Goal: Information Seeking & Learning: Find specific fact

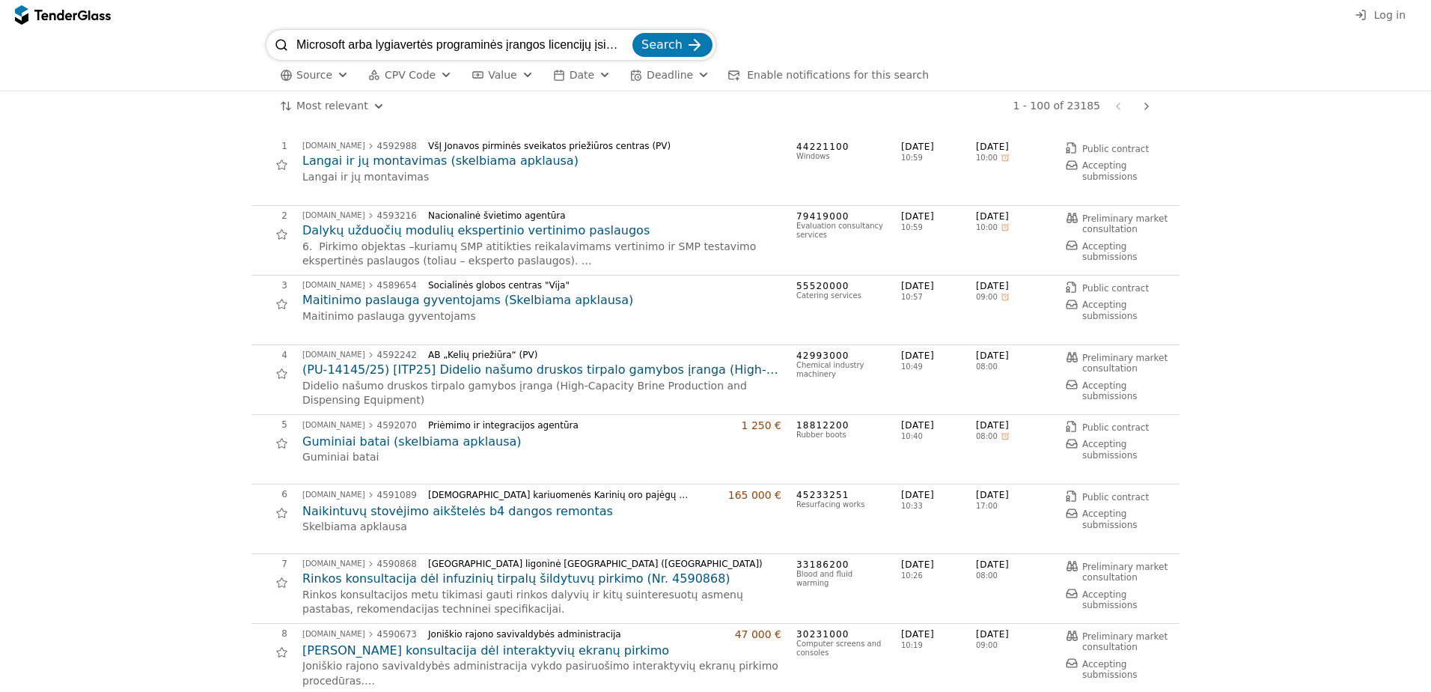
scroll to position [0, 124]
type input "Microsoft arba lygiavertės programinės įrangos licencijų įsigijimas (Atviras ko…"
click at [705, 50] on button "Search" at bounding box center [672, 45] width 80 height 24
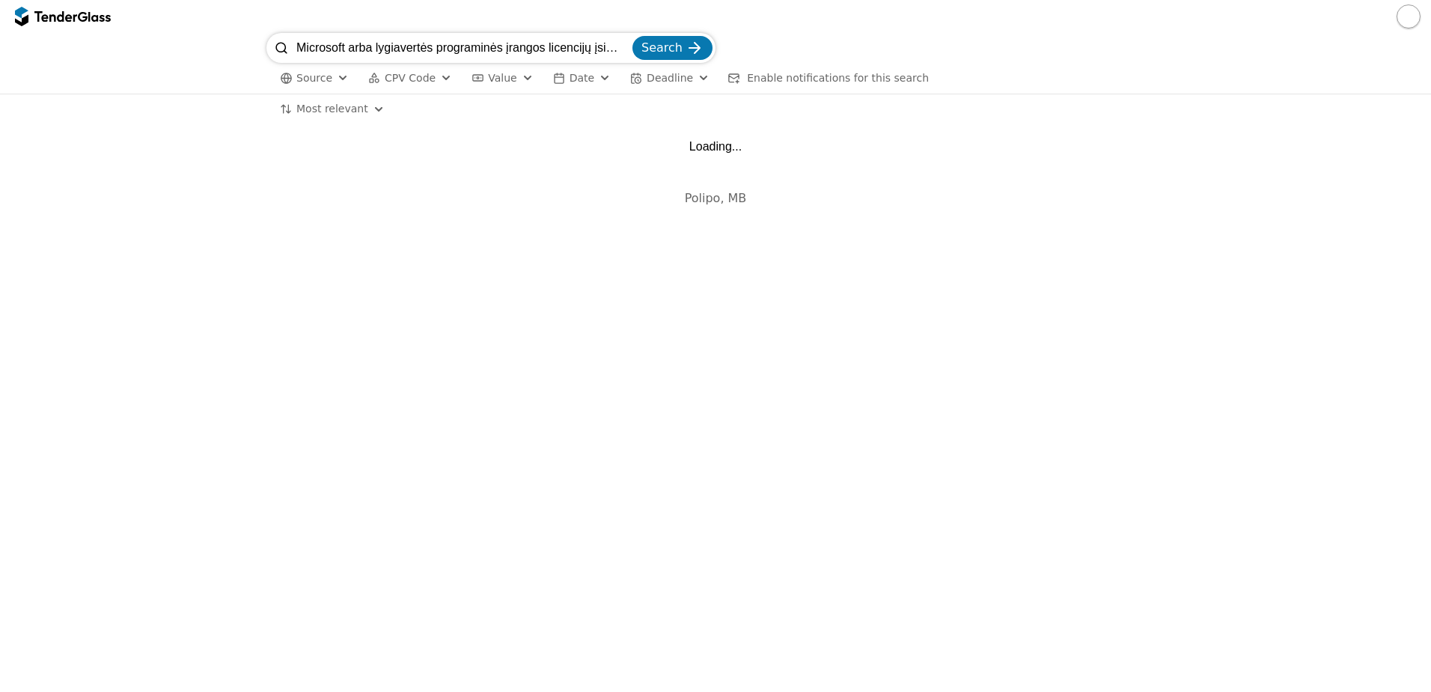
scroll to position [0, 125]
drag, startPoint x: 451, startPoint y: 46, endPoint x: 728, endPoint y: 36, distance: 277.1
click at [728, 36] on div "Microsoft arba lygiavertės programinės įrangos licencijų įsigijimas (Atviras ko…" at bounding box center [715, 48] width 898 height 30
click at [518, 52] on input "Microsoft arba lygiavertės programinės įrangos licencijų įsigijimas (Atviras ko…" at bounding box center [462, 48] width 333 height 30
click at [466, 48] on input "Microsoft arba lygiavertės programinės įrangos licencijų įsigijimas (Atviras ko…" at bounding box center [462, 48] width 333 height 30
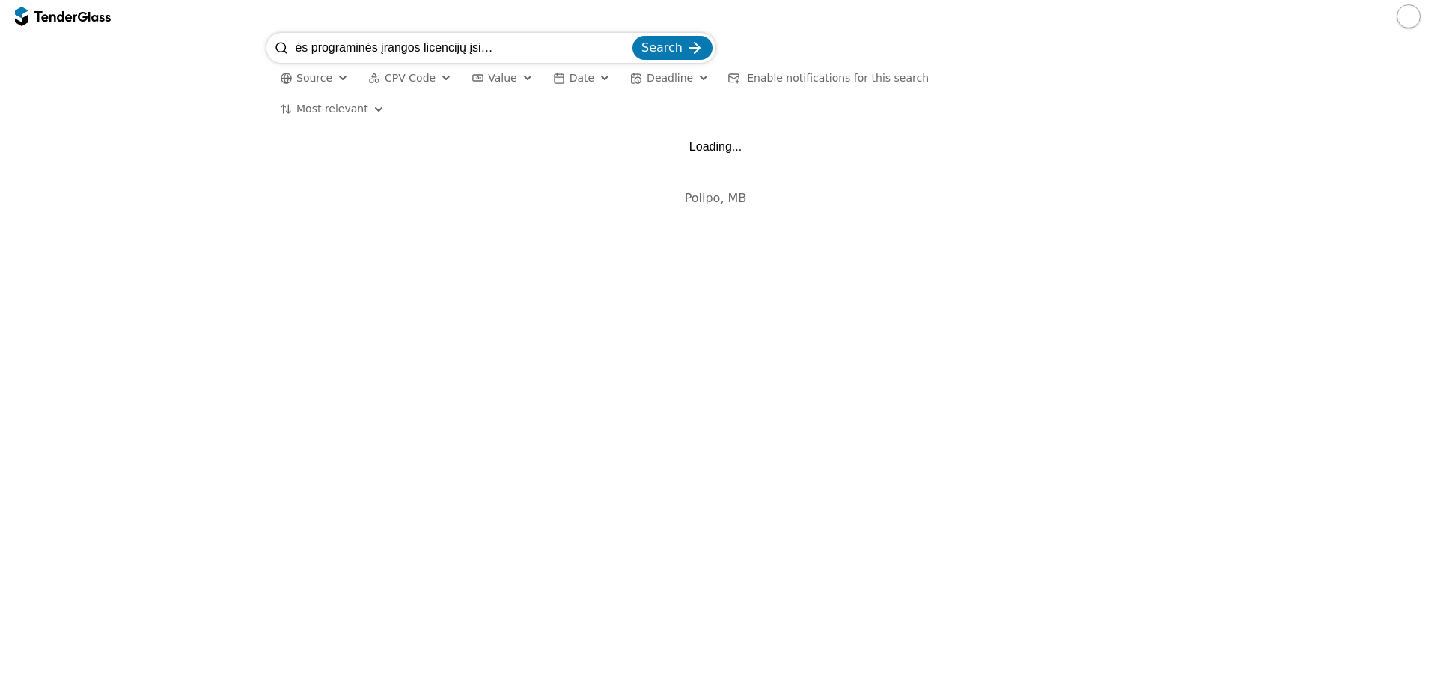
drag, startPoint x: 1013, startPoint y: 60, endPoint x: 1225, endPoint y: 47, distance: 212.2
click at [1212, 54] on div "Microsoft arba lygiavertės programinės įrangos licencijų įsigijimas (Atviras ko…" at bounding box center [715, 63] width 1416 height 61
type input "Microsoft arba lygiavertės programinės įrangos licencijų"
click at [707, 49] on button "Search" at bounding box center [672, 48] width 80 height 24
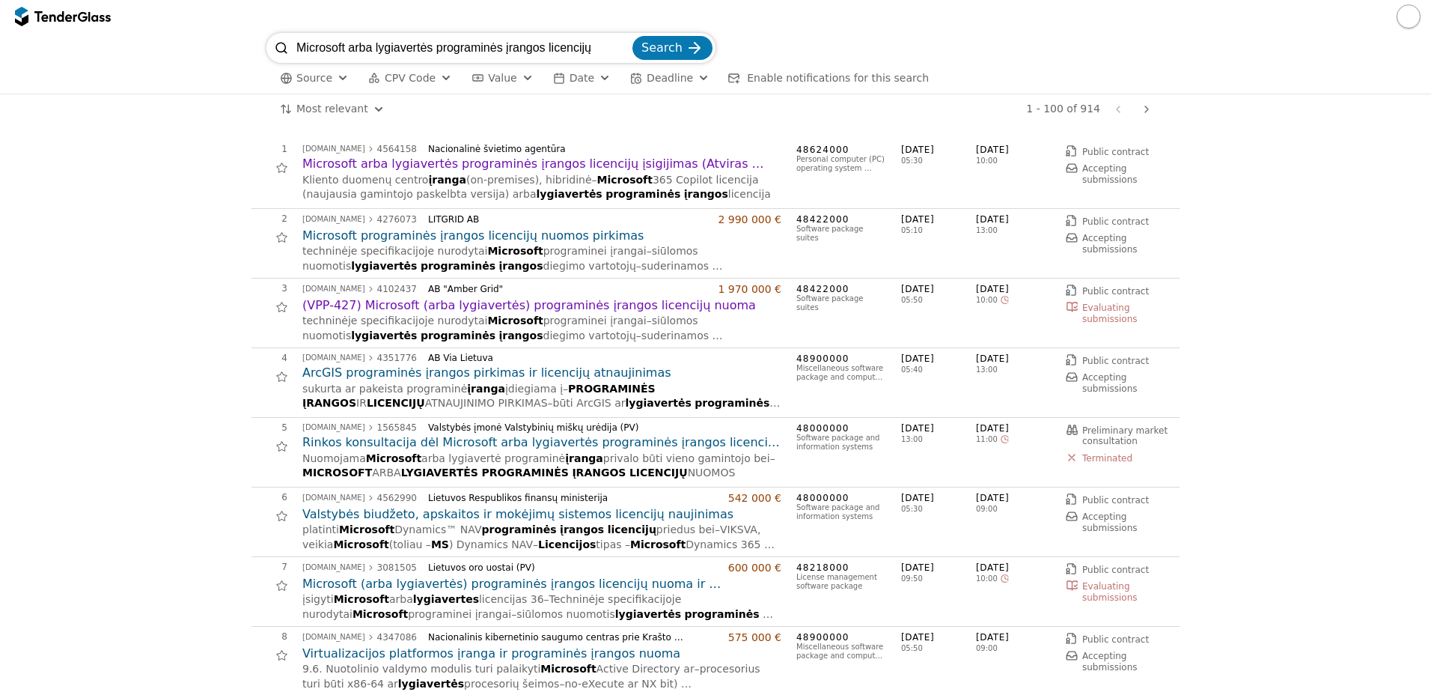
drag, startPoint x: 549, startPoint y: 46, endPoint x: 594, endPoint y: 39, distance: 45.4
click at [594, 39] on input "Microsoft arba lygiavertės programinės įrangos licencijų" at bounding box center [462, 48] width 333 height 30
click at [522, 159] on h2 "Microsoft arba lygiavertės programinės įrangos licencijų įsigijimas (Atviras ko…" at bounding box center [541, 164] width 479 height 16
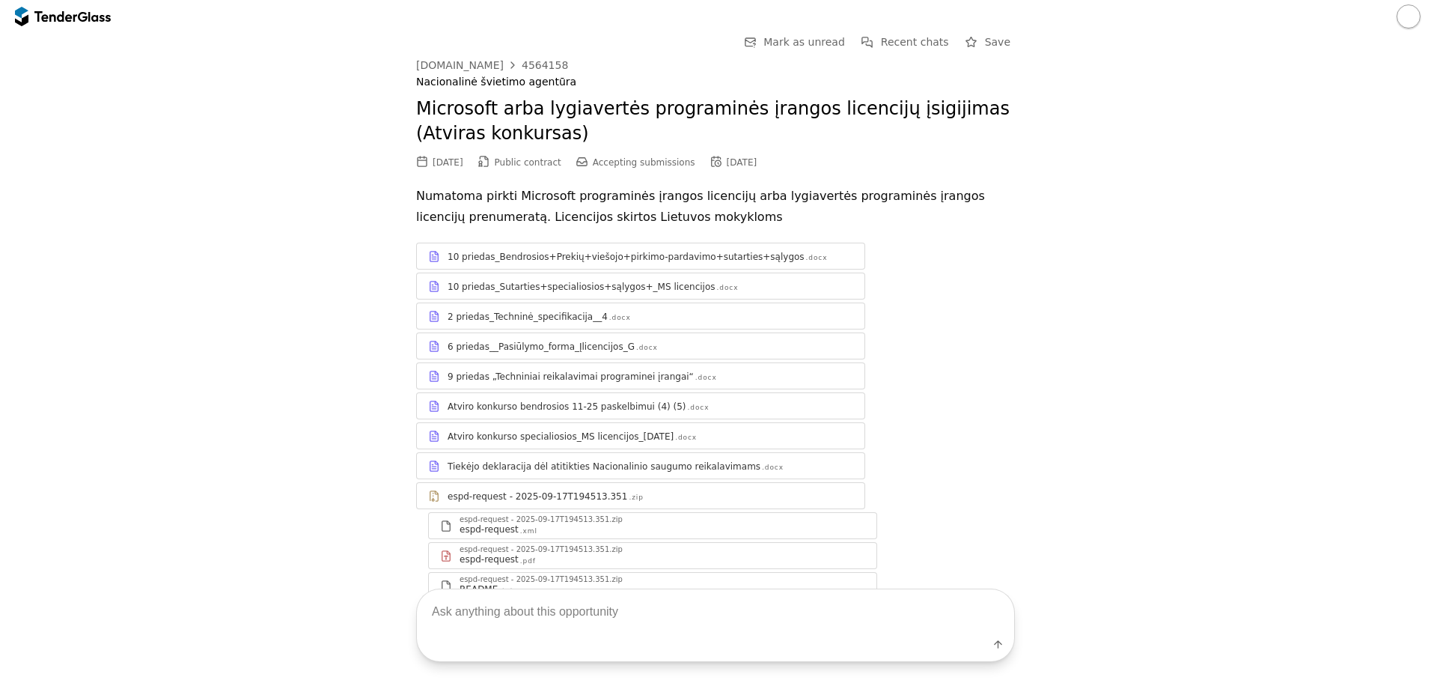
click at [546, 317] on div "2 priedas_Techninė_specifikacija__4" at bounding box center [528, 317] width 160 height 12
